Goal: Task Accomplishment & Management: Use online tool/utility

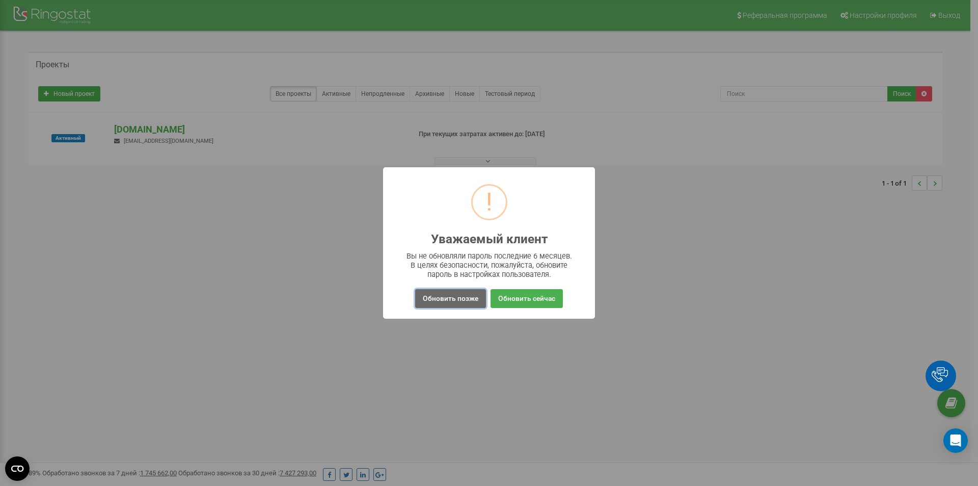
click at [459, 301] on button "Обновить позже" at bounding box center [450, 298] width 71 height 19
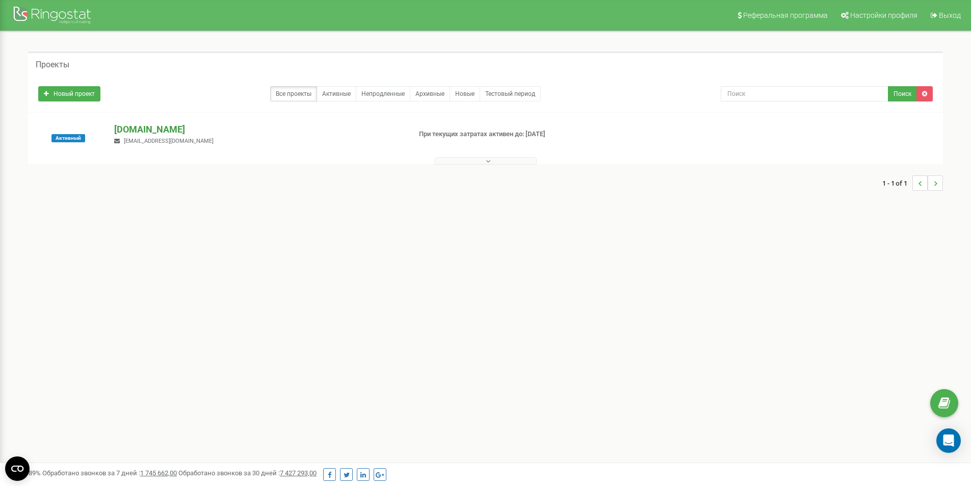
click at [140, 134] on p "[DOMAIN_NAME]" at bounding box center [258, 129] width 288 height 13
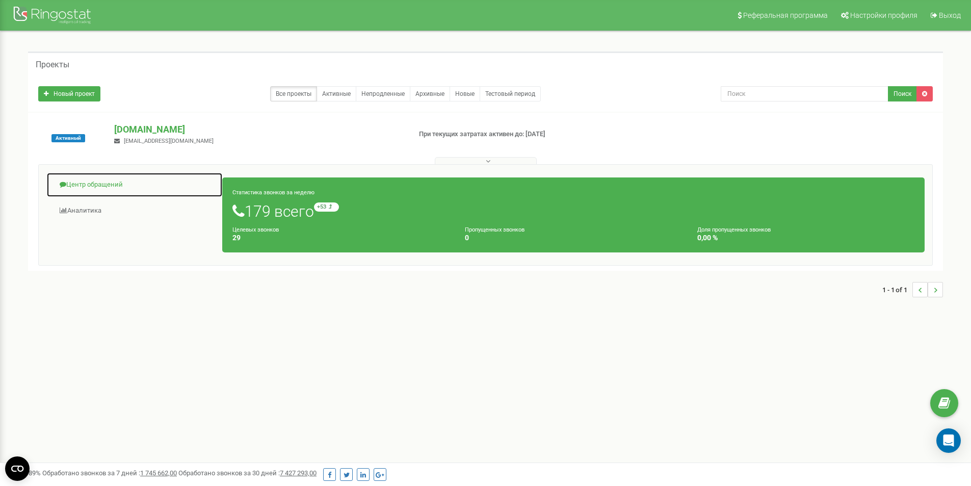
click at [95, 183] on link "Центр обращений" at bounding box center [134, 184] width 176 height 25
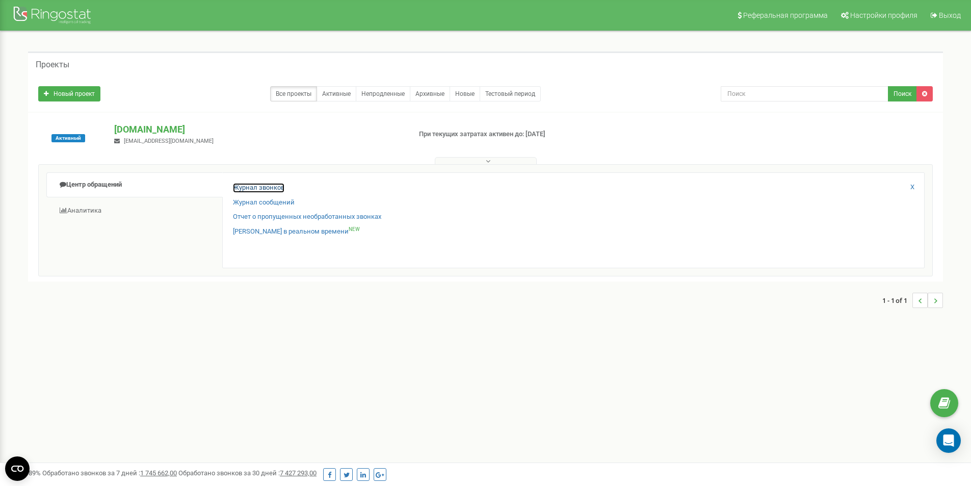
click at [274, 187] on link "Журнал звонков" at bounding box center [258, 188] width 51 height 10
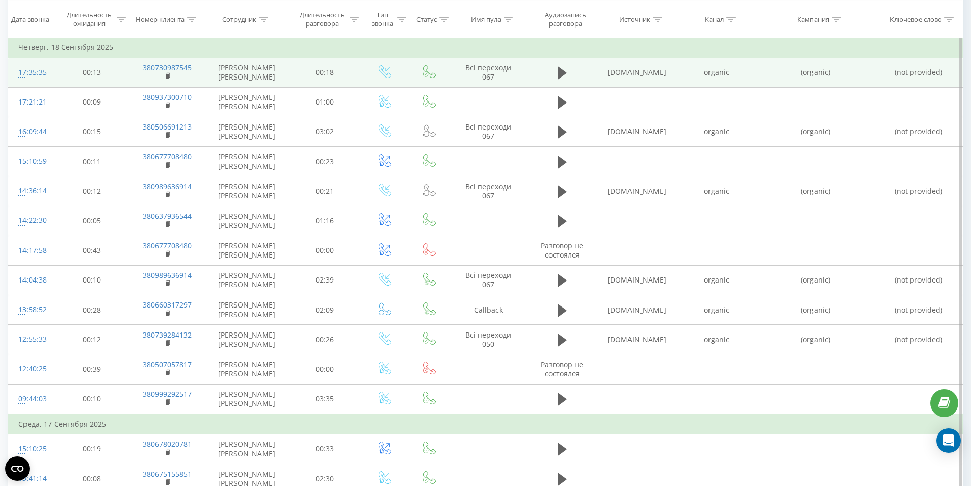
scroll to position [271, 0]
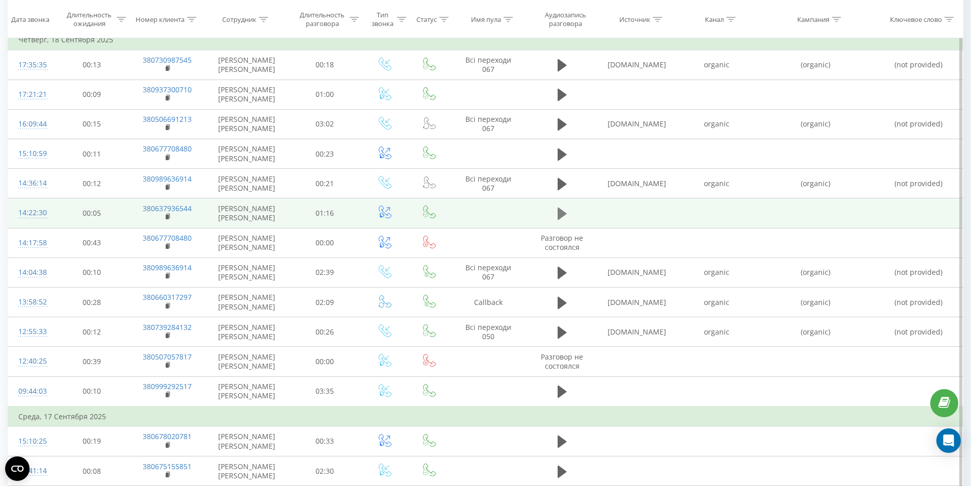
click at [563, 220] on icon at bounding box center [561, 213] width 9 height 12
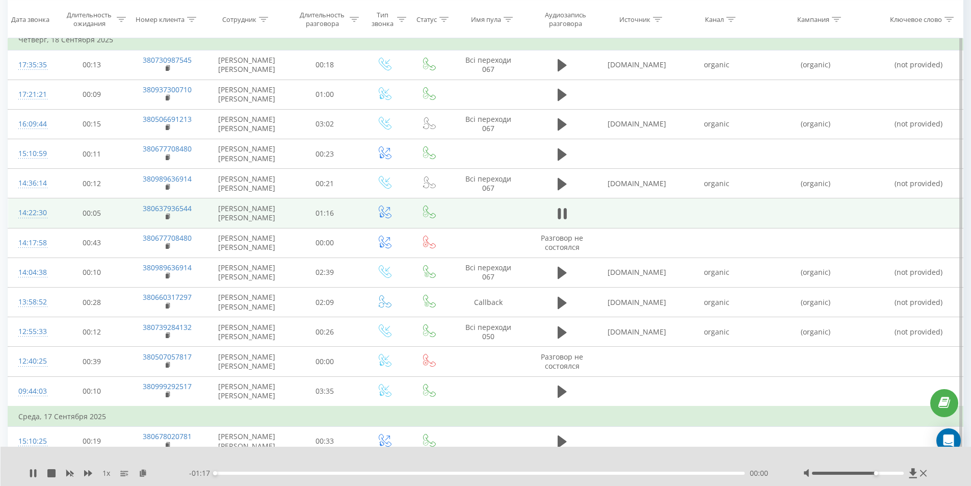
drag, startPoint x: 859, startPoint y: 473, endPoint x: 875, endPoint y: 472, distance: 16.3
click at [875, 472] on div "Accessibility label" at bounding box center [876, 473] width 4 height 4
